Goal: Navigation & Orientation: Find specific page/section

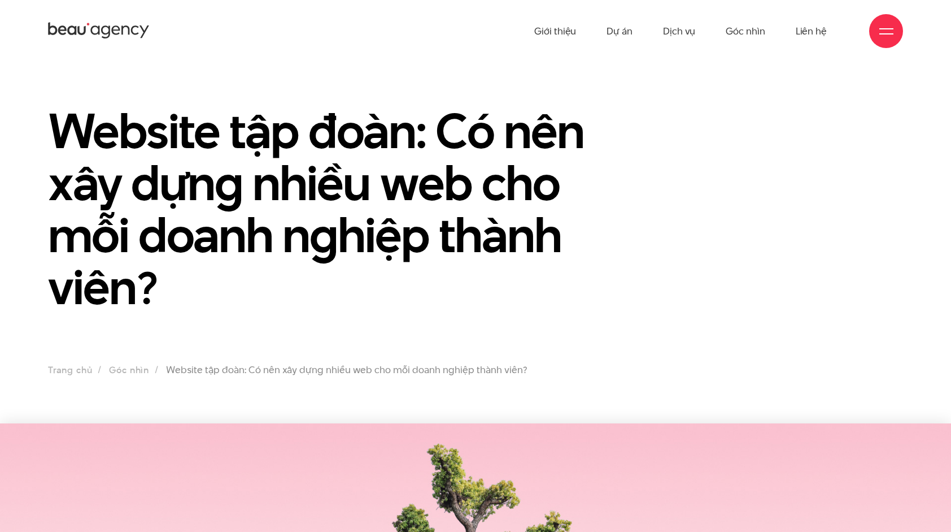
click at [889, 32] on div at bounding box center [887, 31] width 14 height 14
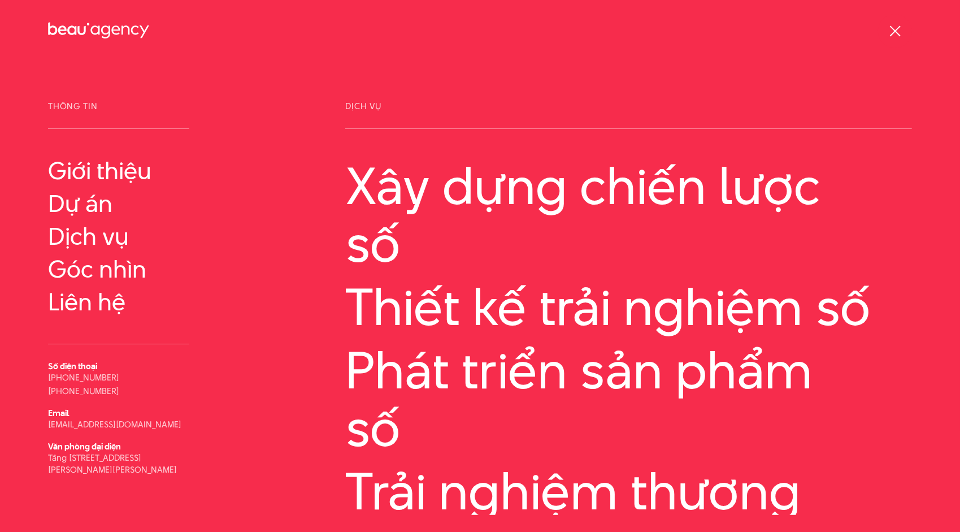
click at [889, 32] on div at bounding box center [895, 31] width 14 height 14
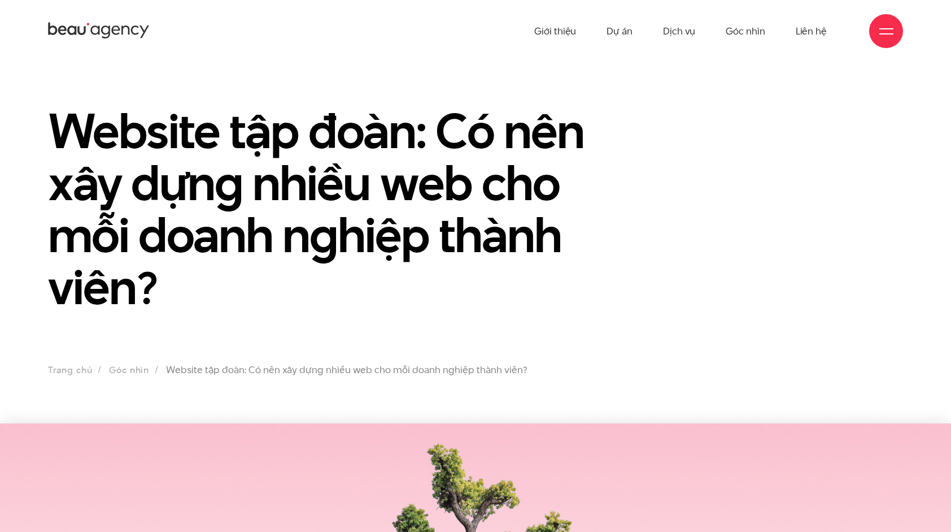
click at [889, 32] on div at bounding box center [887, 31] width 14 height 14
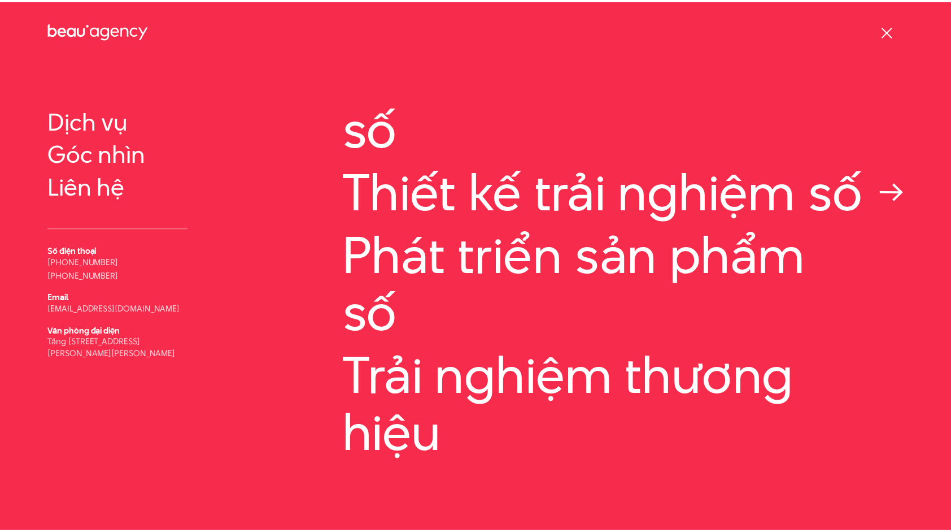
scroll to position [142, 0]
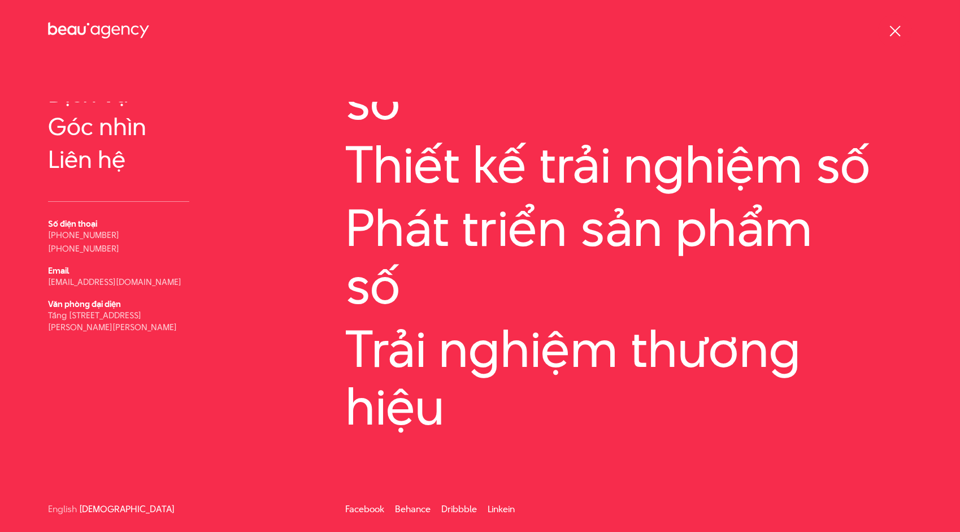
click at [894, 31] on span at bounding box center [894, 30] width 11 height 11
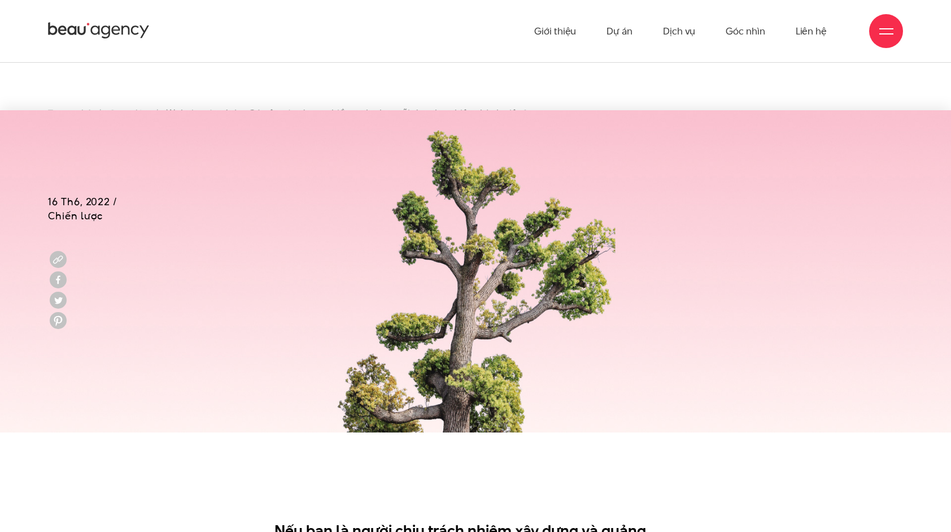
scroll to position [169, 0]
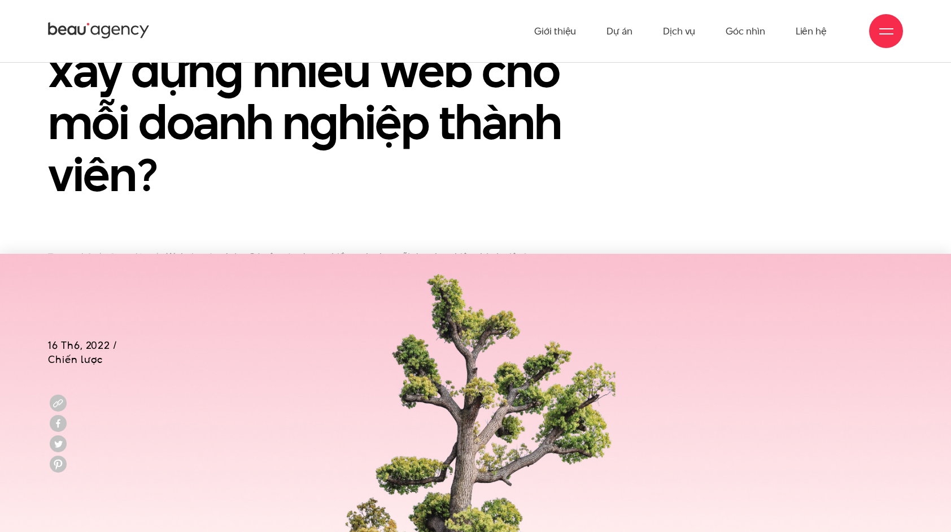
click at [119, 33] on icon at bounding box center [115, 30] width 8 height 9
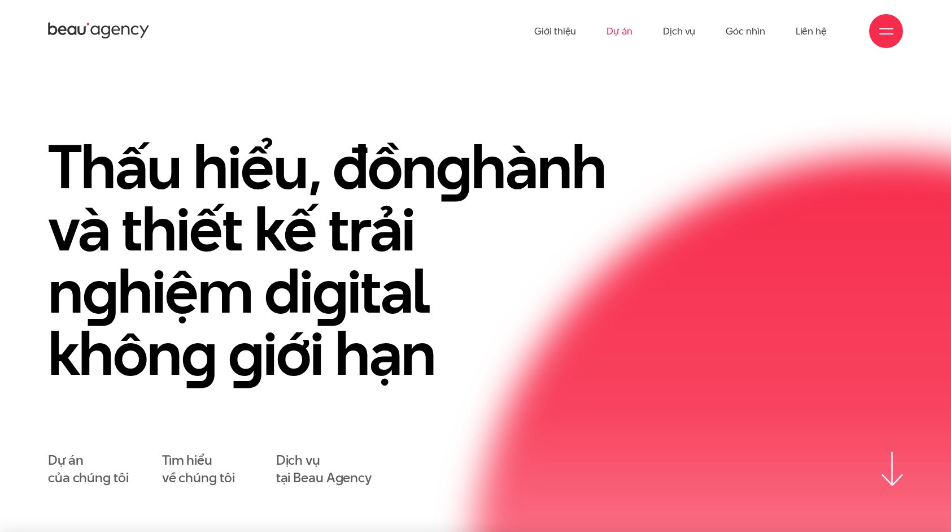
click at [624, 35] on link "Dự án" at bounding box center [620, 31] width 26 height 62
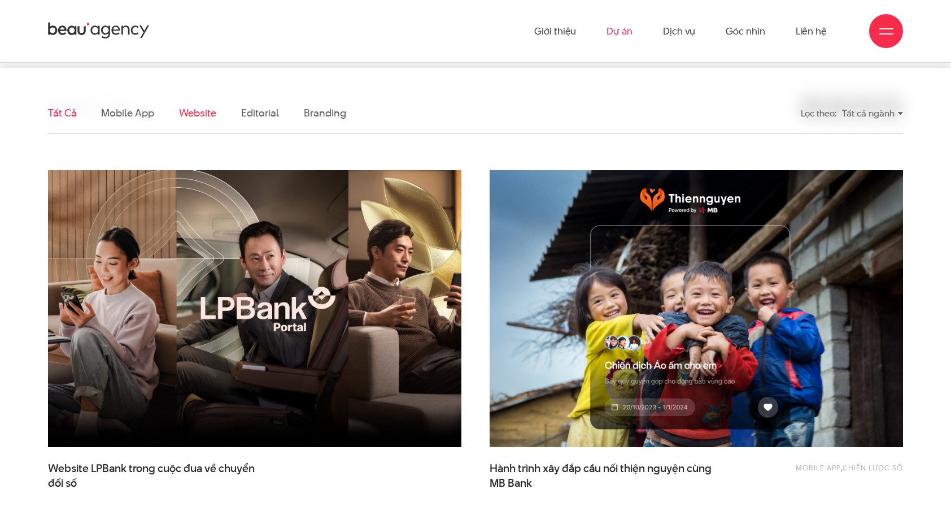
click at [189, 114] on link "Website" at bounding box center [197, 113] width 37 height 14
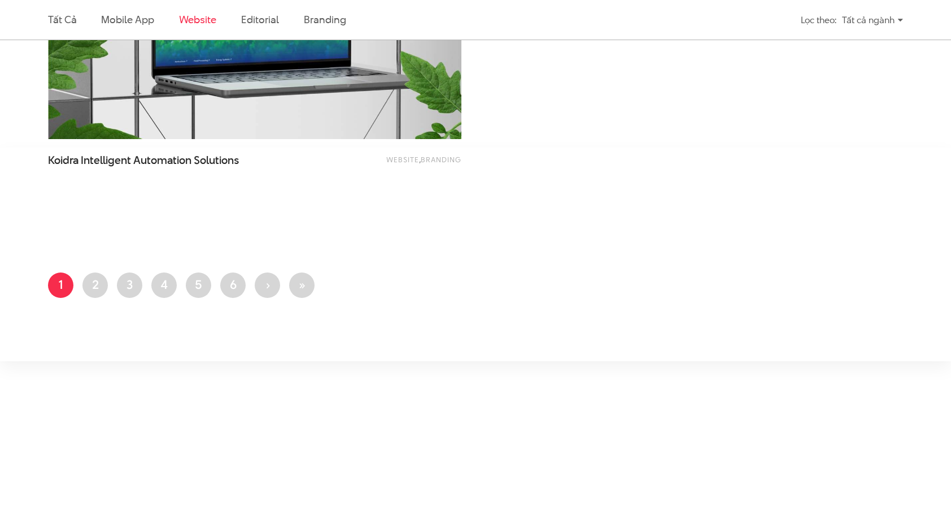
scroll to position [2240, 0]
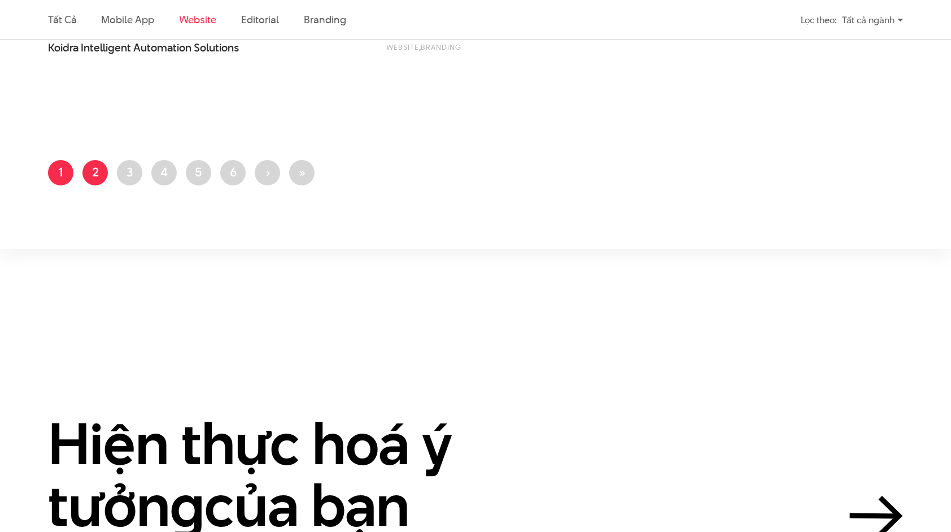
click at [91, 171] on link "Trang 2" at bounding box center [94, 172] width 25 height 25
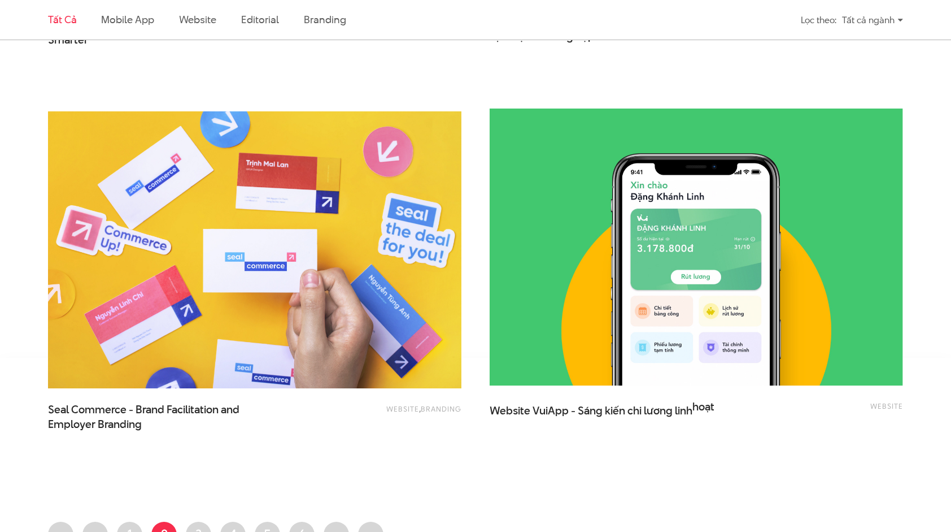
scroll to position [2316, 0]
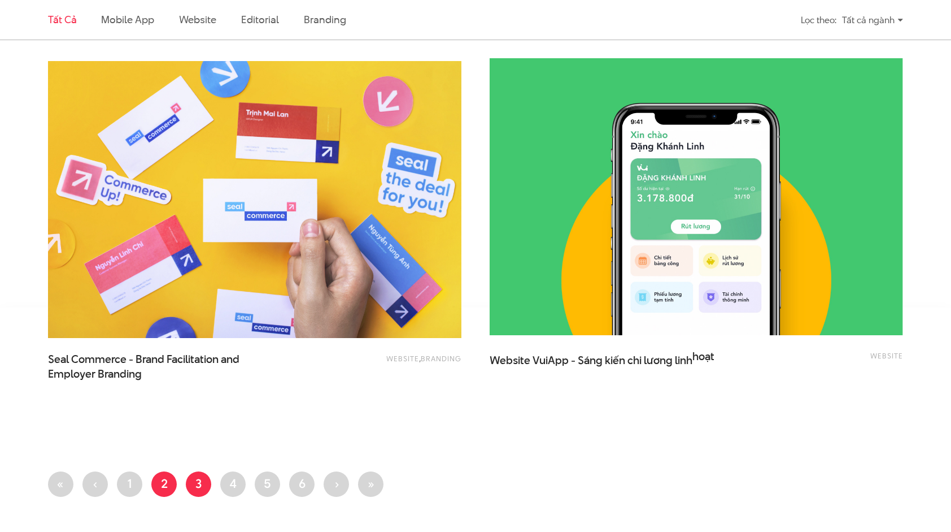
click at [203, 486] on link "Trang 3" at bounding box center [198, 483] width 25 height 25
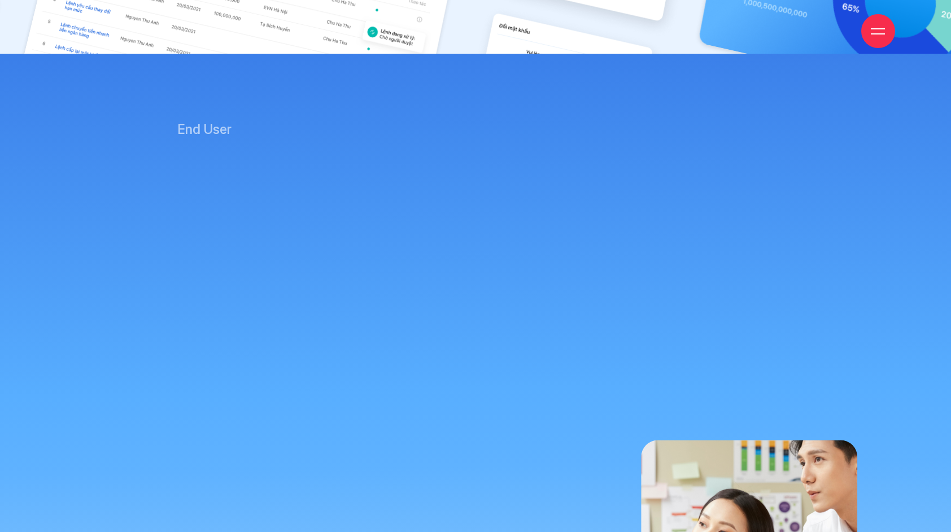
scroll to position [6892, 0]
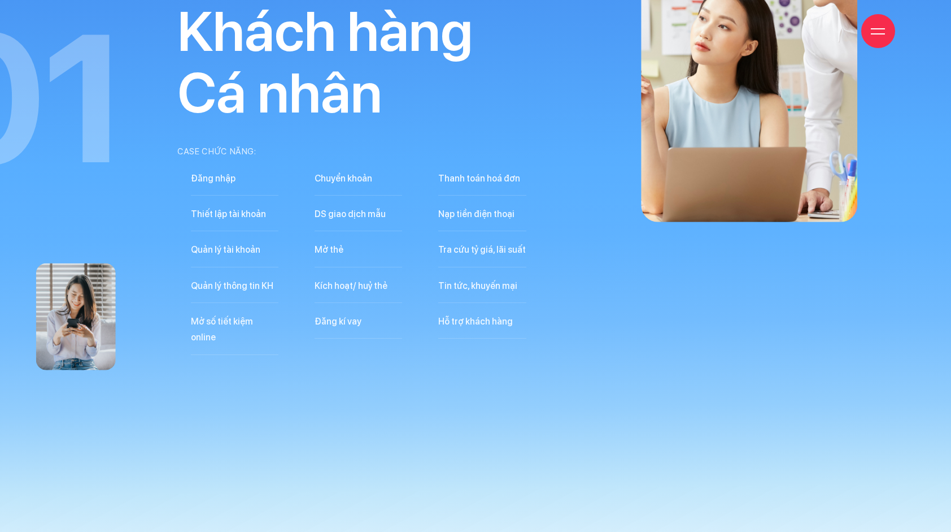
click at [219, 174] on li "Đăng nhập" at bounding box center [235, 178] width 88 height 33
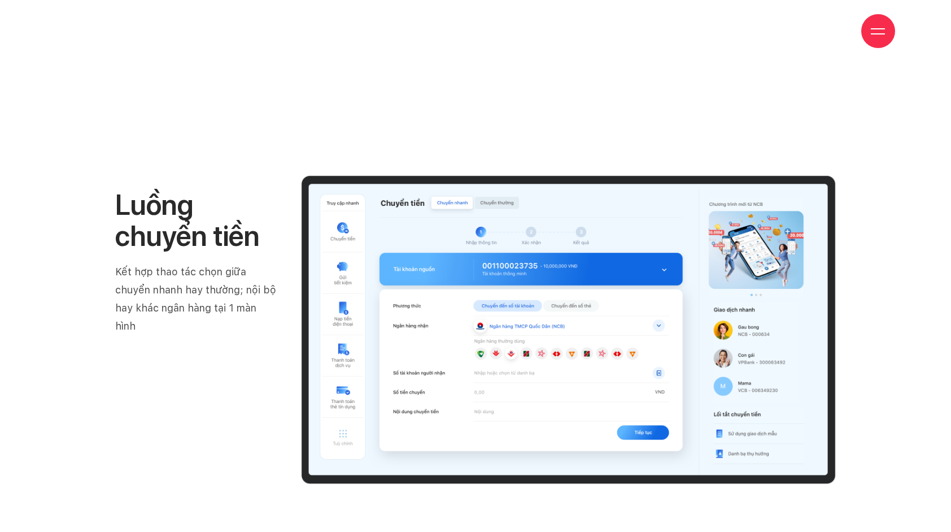
scroll to position [8021, 0]
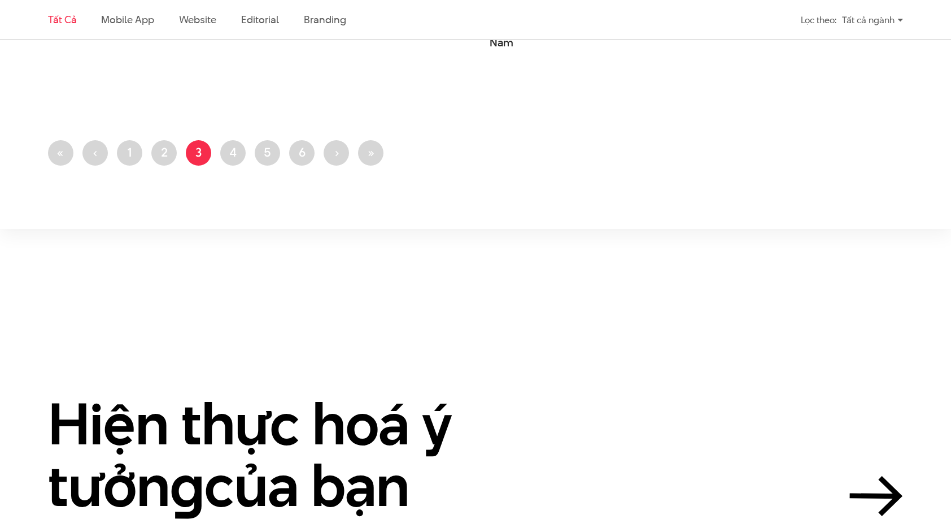
scroll to position [2655, 0]
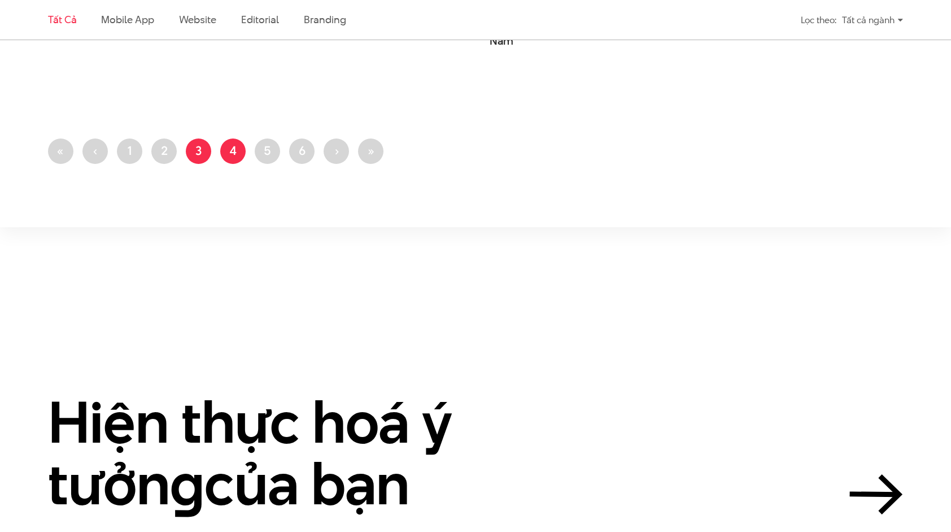
click at [237, 151] on link "Trang 4" at bounding box center [232, 150] width 25 height 25
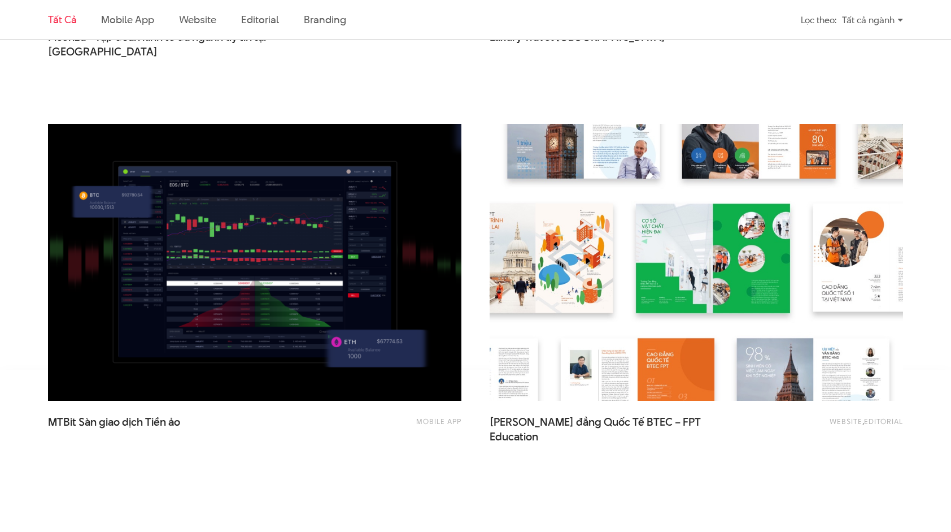
scroll to position [2372, 0]
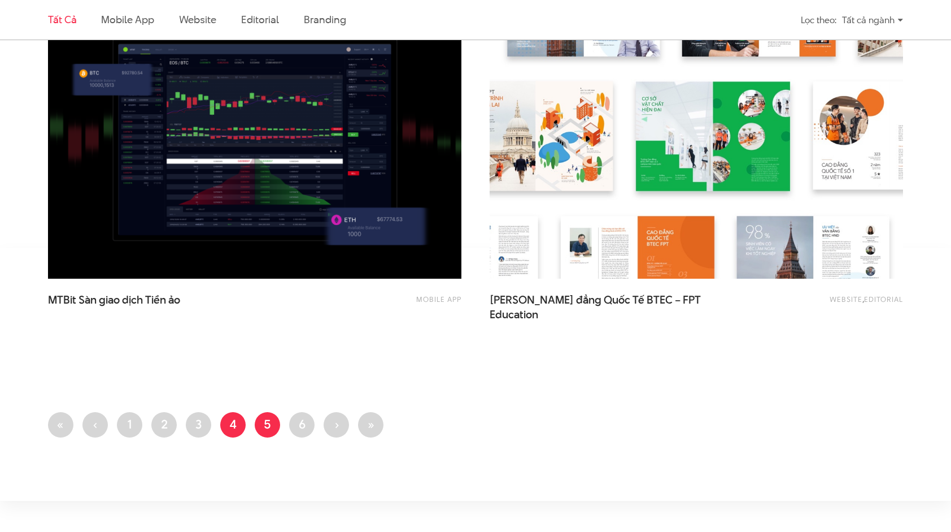
click at [263, 428] on link "Trang 5" at bounding box center [267, 424] width 25 height 25
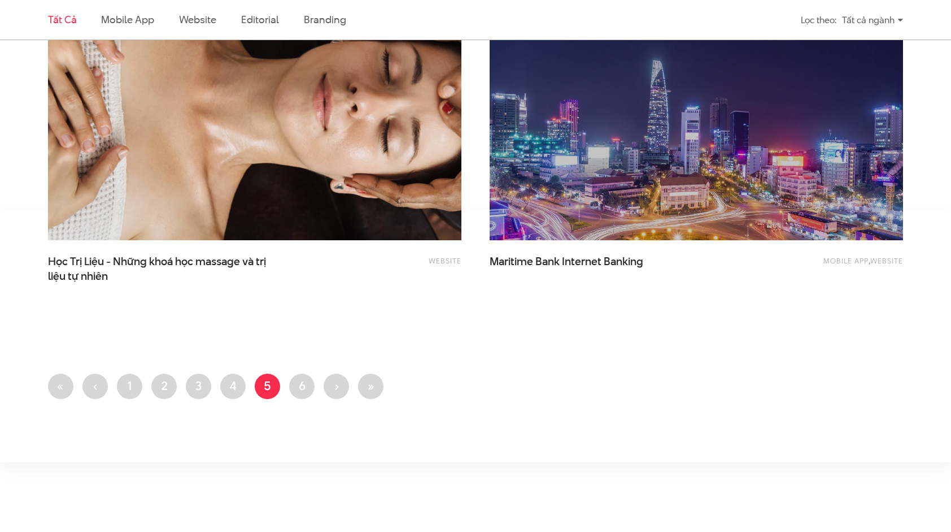
scroll to position [2655, 0]
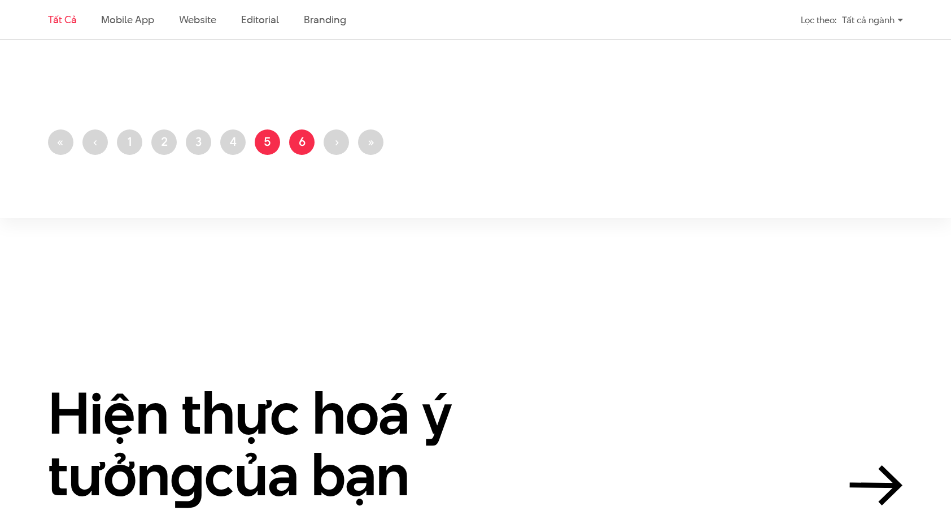
click at [302, 145] on link "Trang 6" at bounding box center [301, 141] width 25 height 25
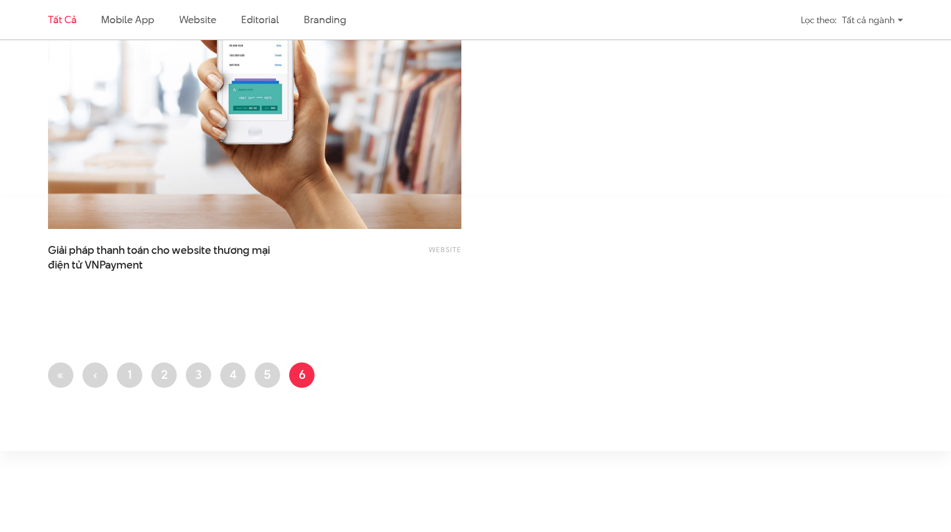
scroll to position [2429, 0]
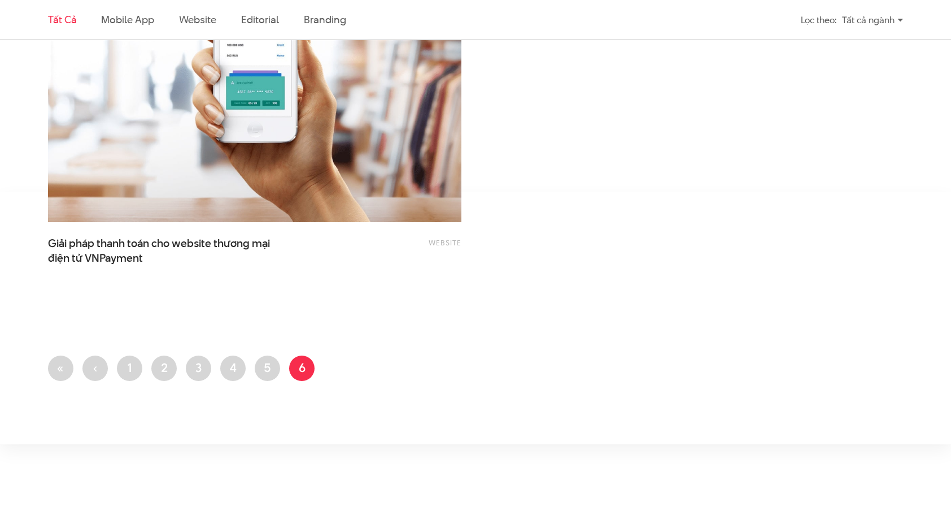
click at [259, 162] on img at bounding box center [254, 83] width 455 height 304
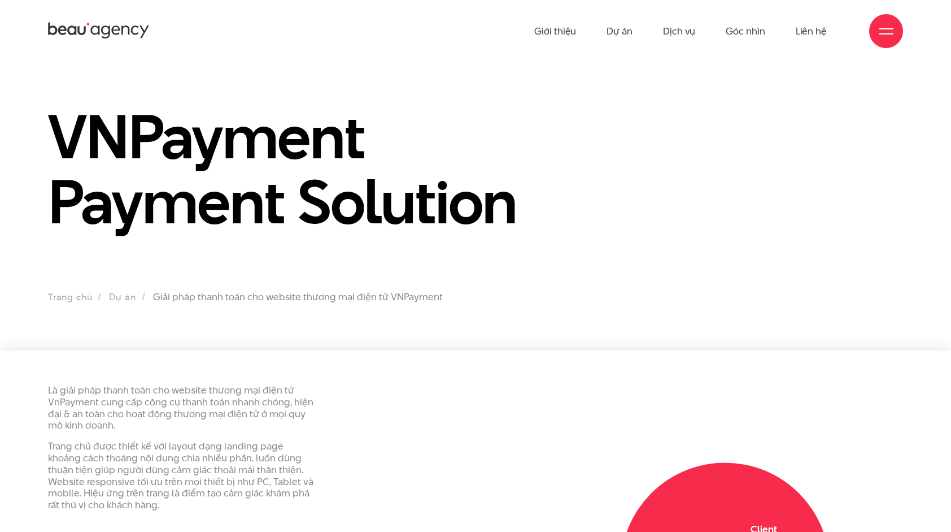
click at [891, 28] on span at bounding box center [887, 28] width 14 height 1
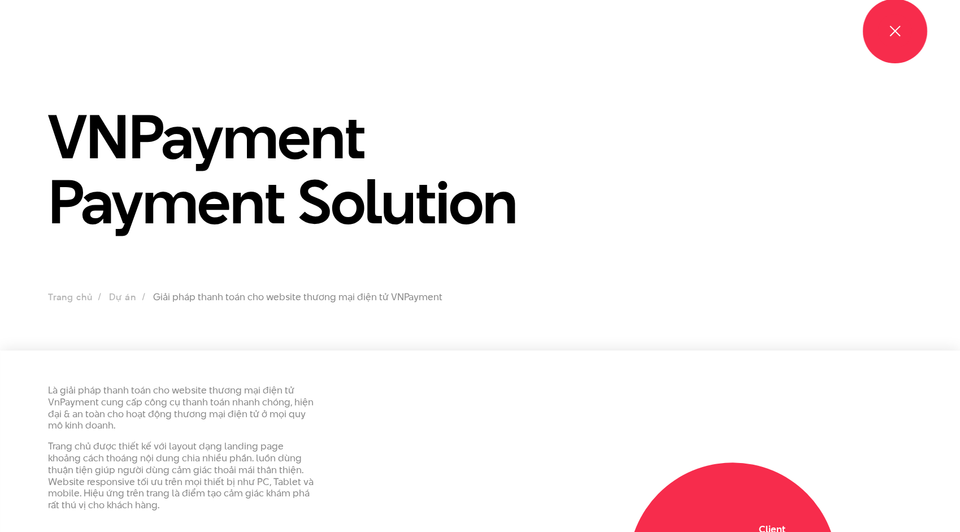
click at [891, 28] on span at bounding box center [894, 30] width 11 height 11
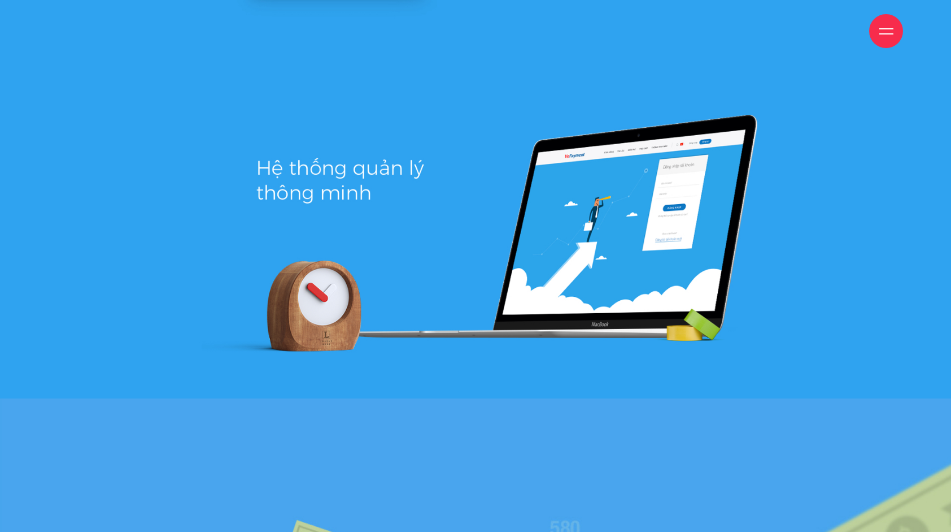
scroll to position [2711, 0]
